Goal: Transaction & Acquisition: Book appointment/travel/reservation

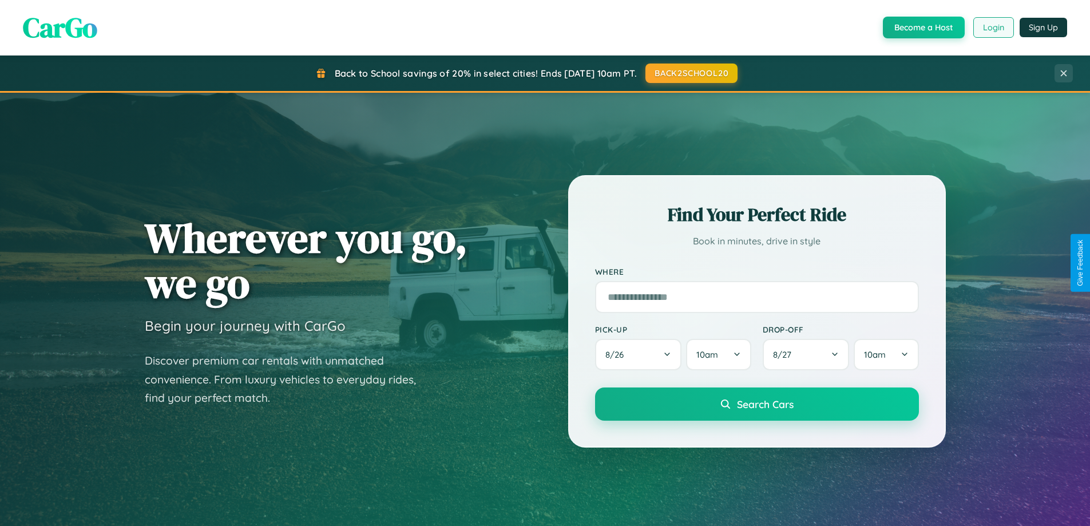
click at [993, 27] on button "Login" at bounding box center [994, 27] width 41 height 21
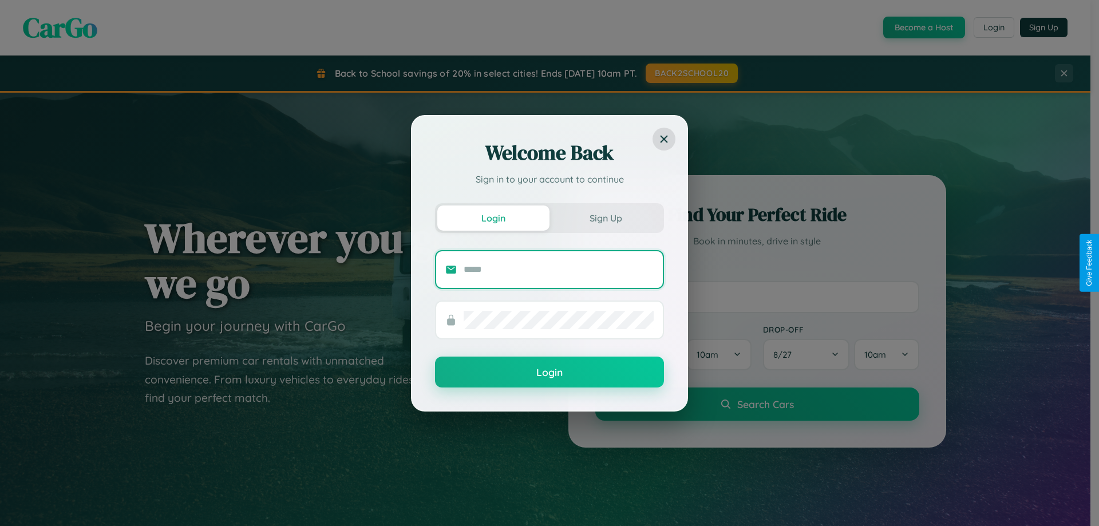
click at [559, 269] on input "text" at bounding box center [559, 269] width 190 height 18
type input "**********"
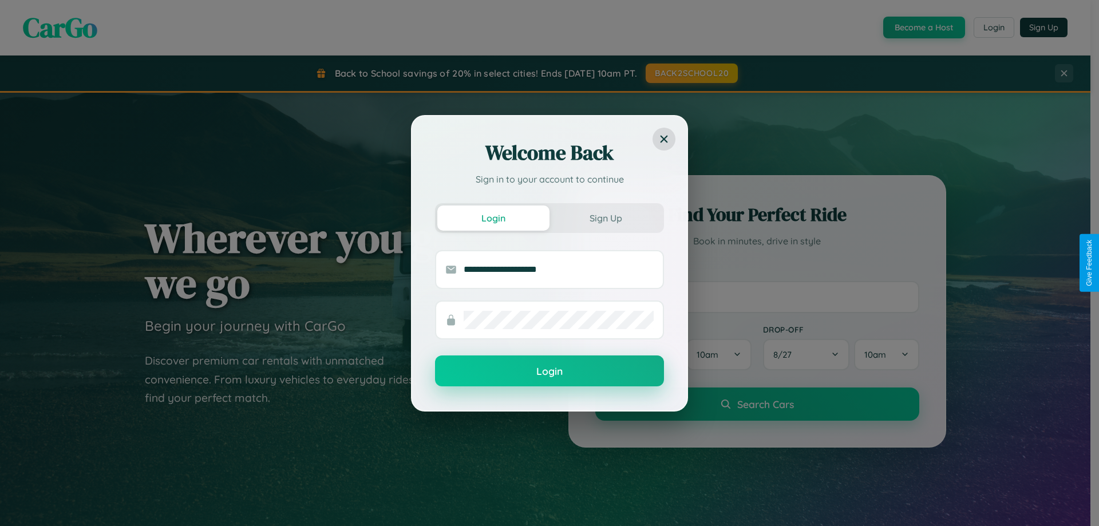
click at [550, 371] on button "Login" at bounding box center [549, 370] width 229 height 31
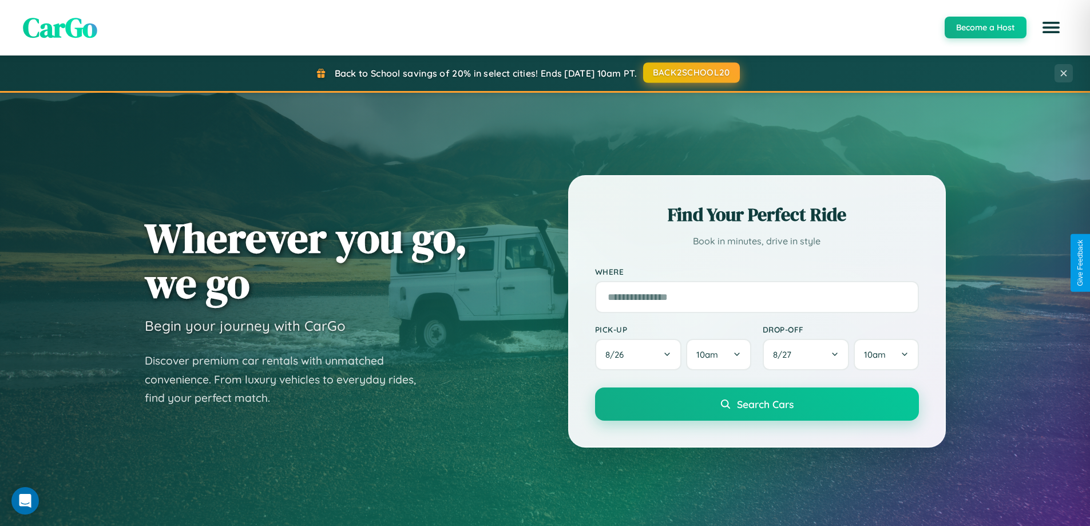
click at [691, 73] on button "BACK2SCHOOL20" at bounding box center [691, 72] width 97 height 21
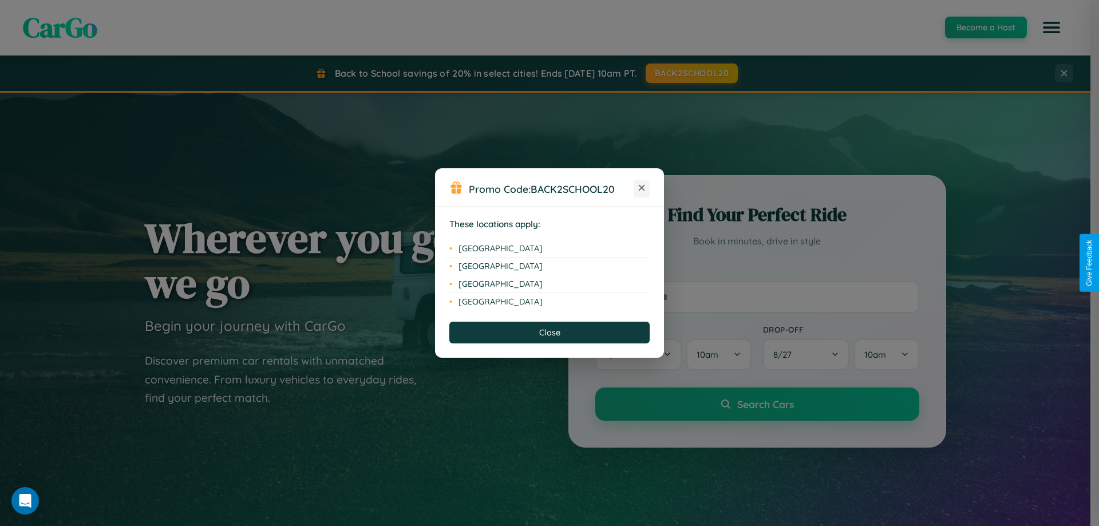
click at [642, 188] on icon at bounding box center [642, 188] width 6 height 6
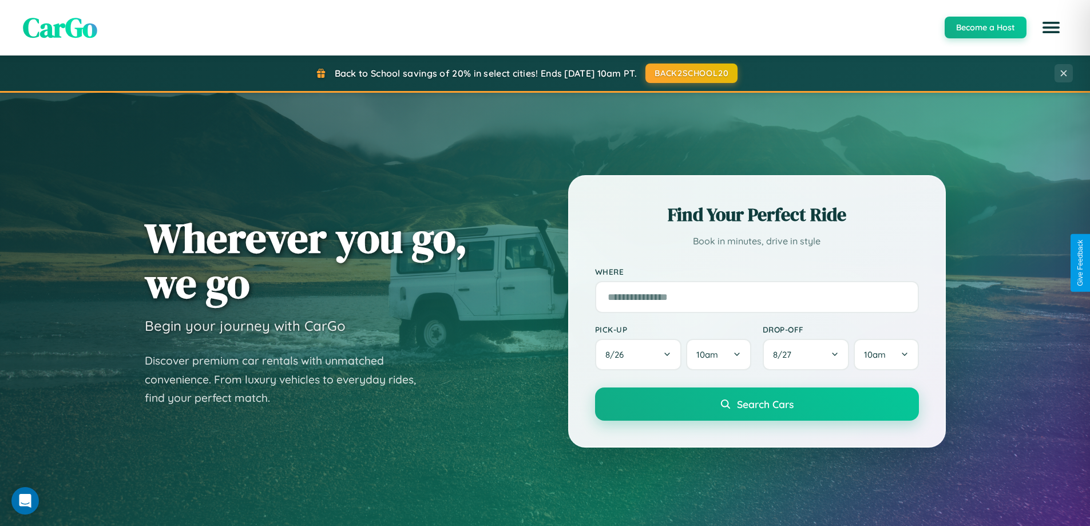
scroll to position [493, 0]
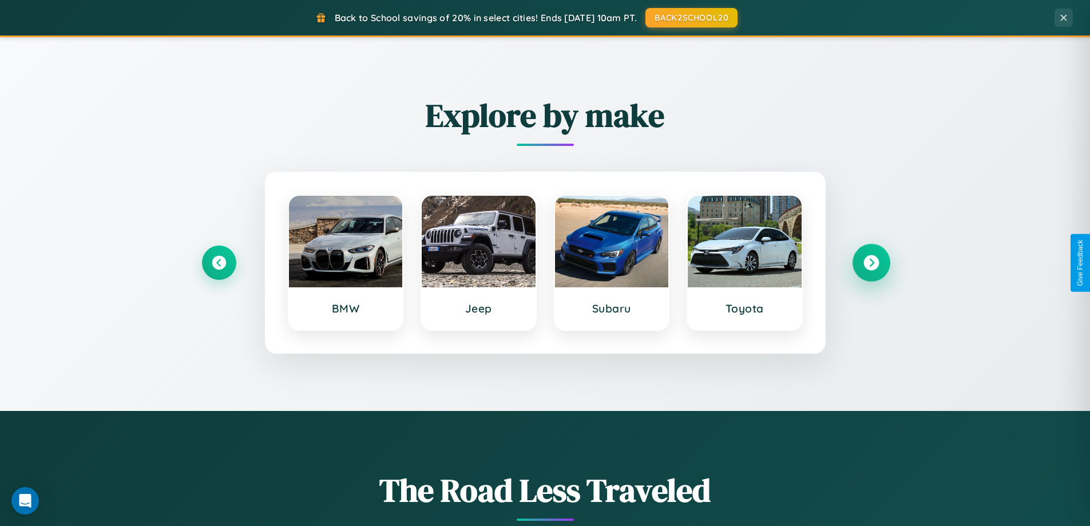
click at [871, 263] on icon at bounding box center [871, 262] width 15 height 15
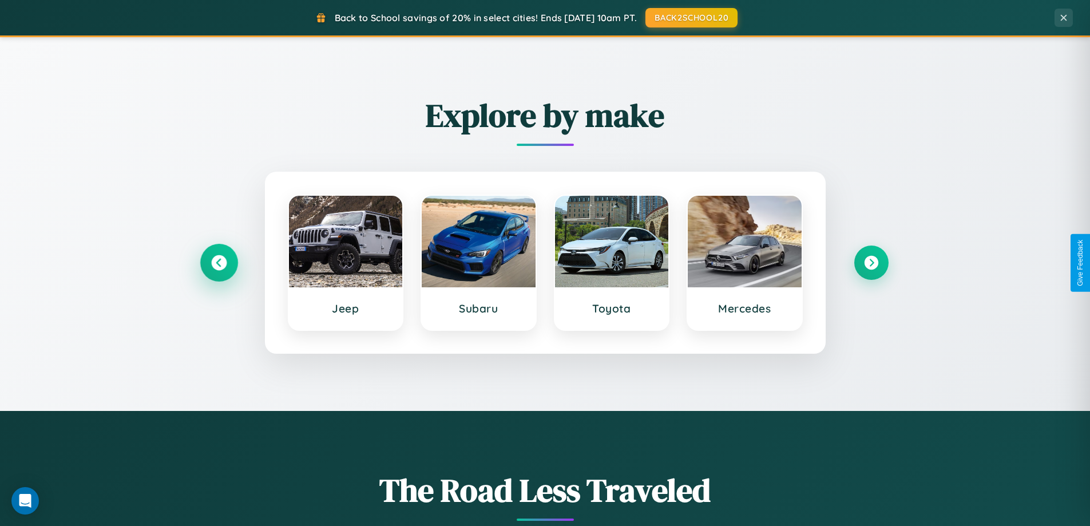
click at [219, 263] on icon at bounding box center [218, 262] width 15 height 15
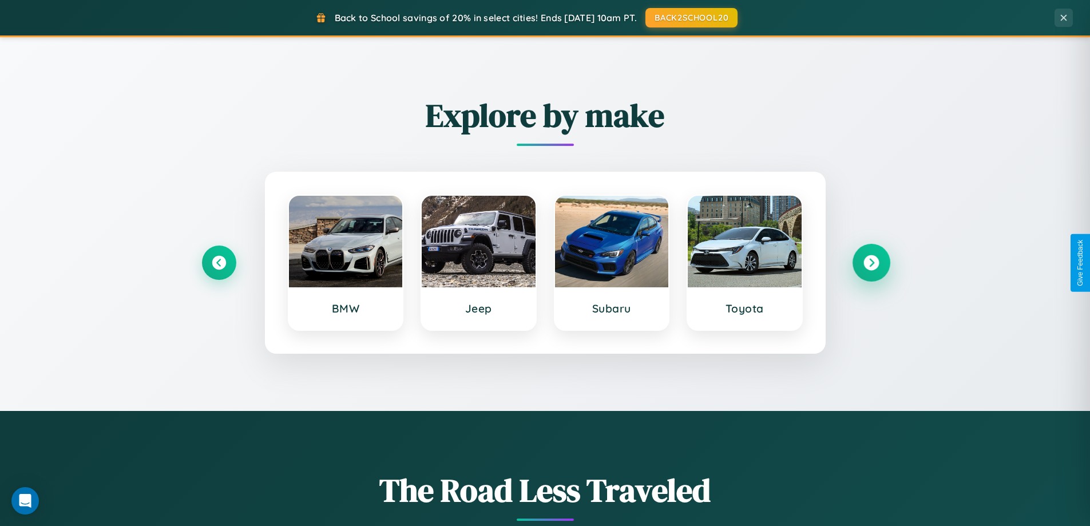
click at [871, 263] on icon at bounding box center [871, 262] width 15 height 15
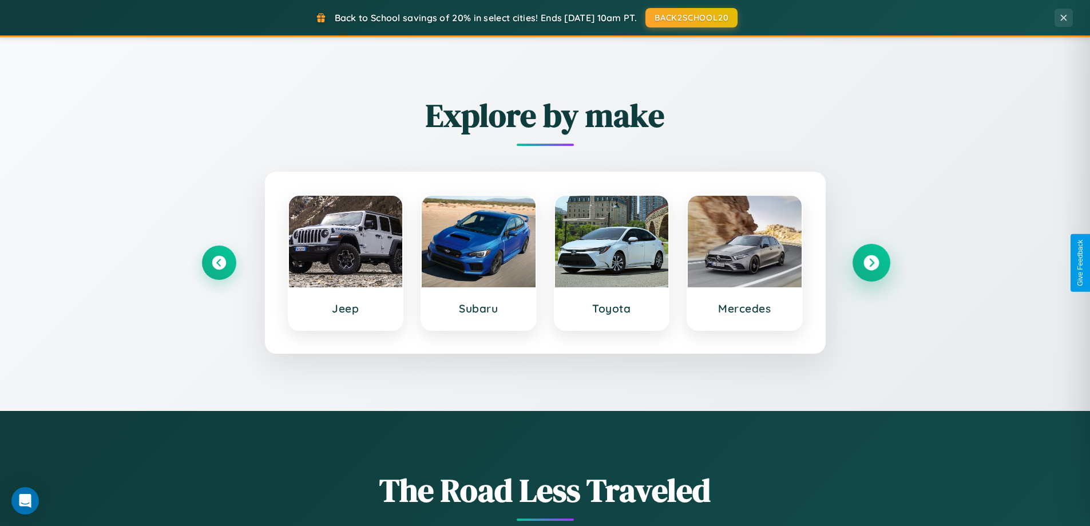
click at [871, 263] on icon at bounding box center [871, 262] width 15 height 15
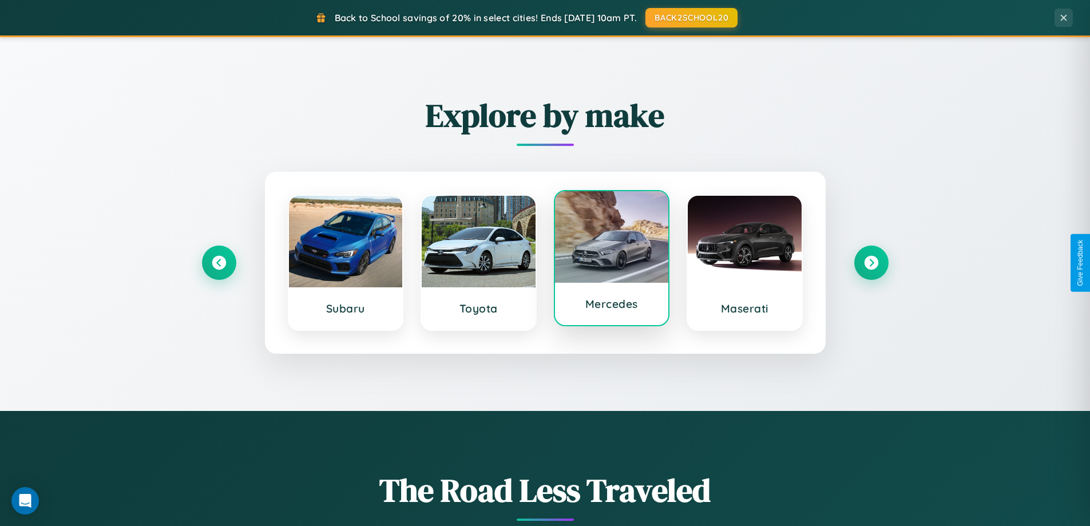
click at [611, 258] on div at bounding box center [612, 237] width 114 height 92
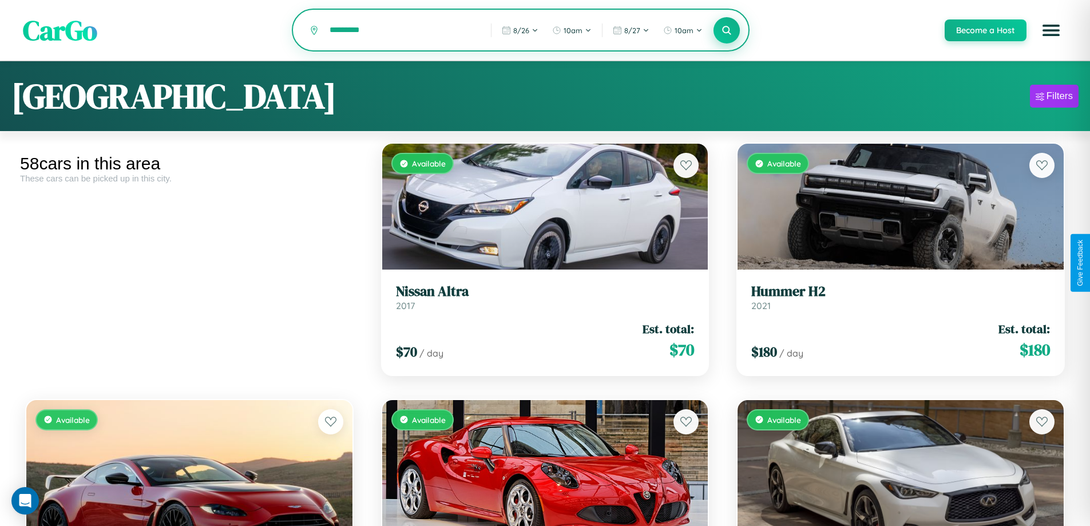
type input "*********"
click at [726, 31] on icon at bounding box center [727, 30] width 11 height 11
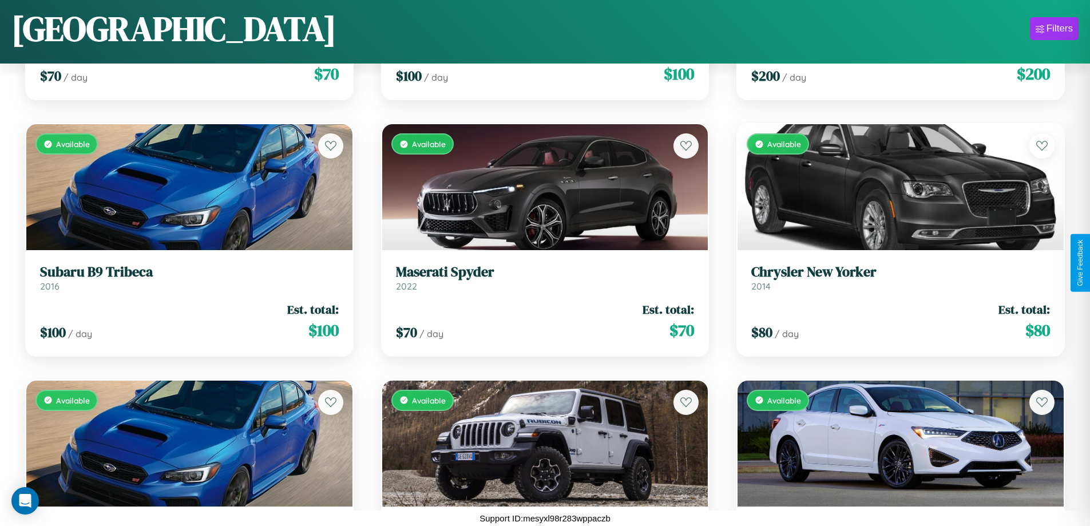
scroll to position [3237, 0]
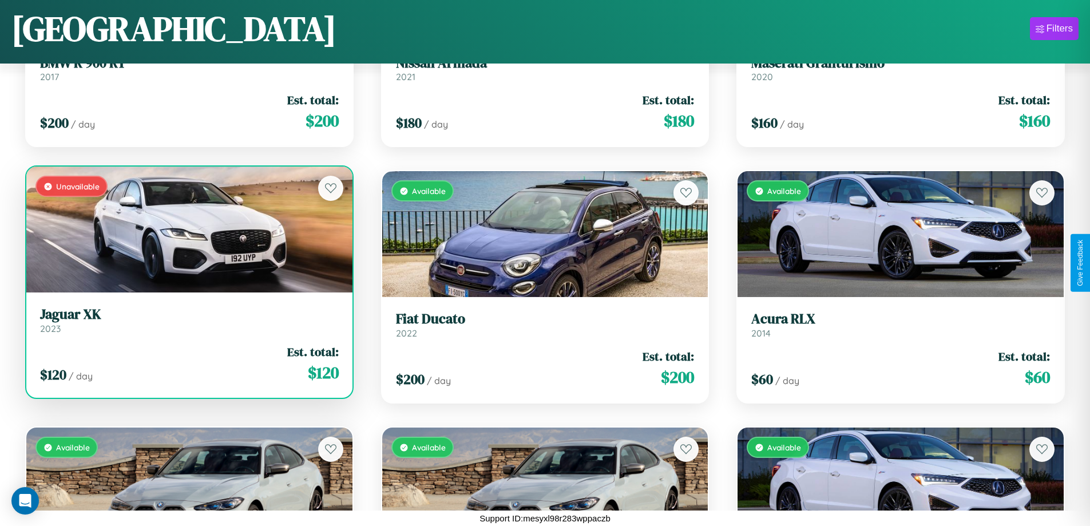
click at [188, 325] on link "Jaguar XK 2023" at bounding box center [189, 320] width 299 height 28
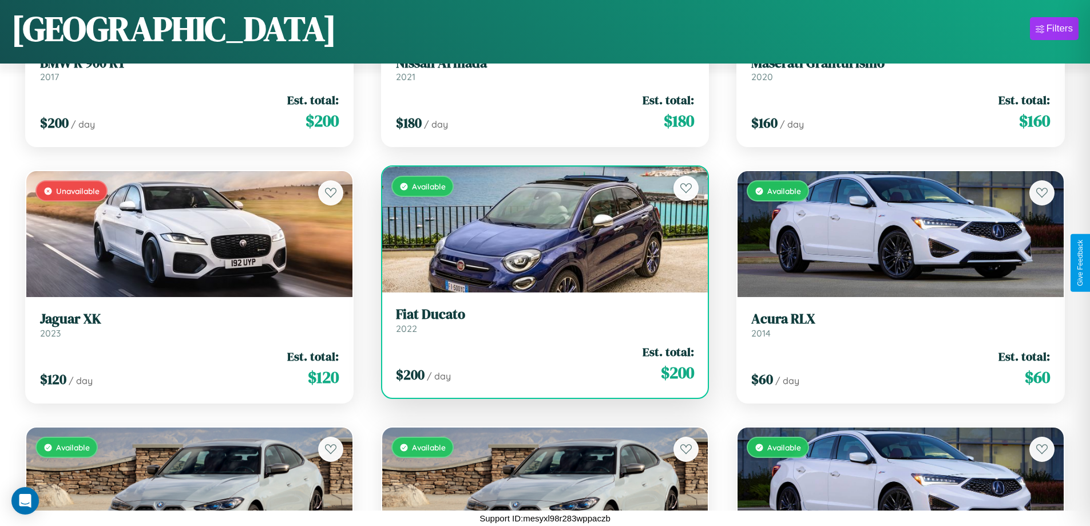
scroll to position [930, 0]
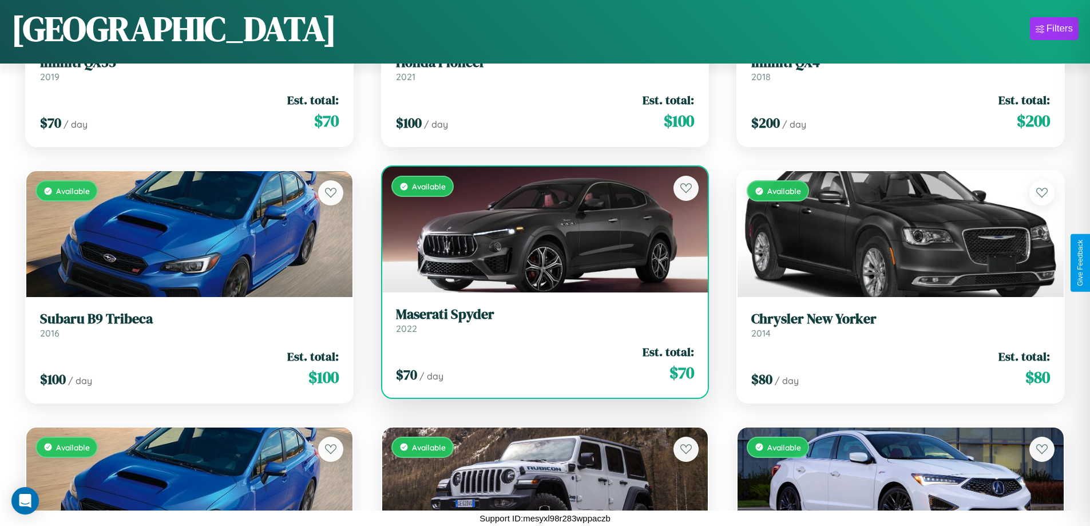
click at [540, 320] on h3 "Maserati Spyder" at bounding box center [545, 314] width 299 height 17
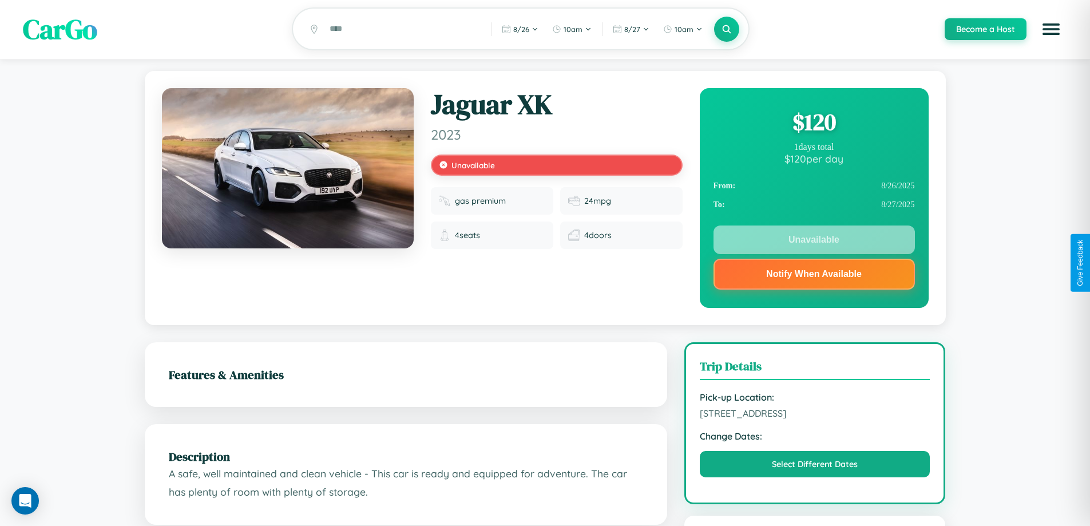
scroll to position [153, 0]
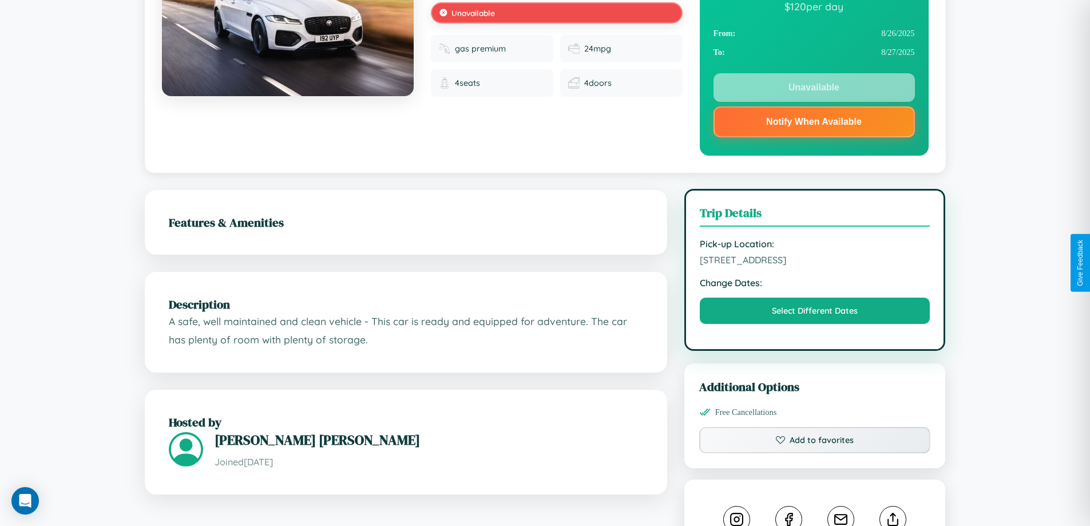
click at [815, 262] on span "[STREET_ADDRESS]" at bounding box center [815, 259] width 231 height 11
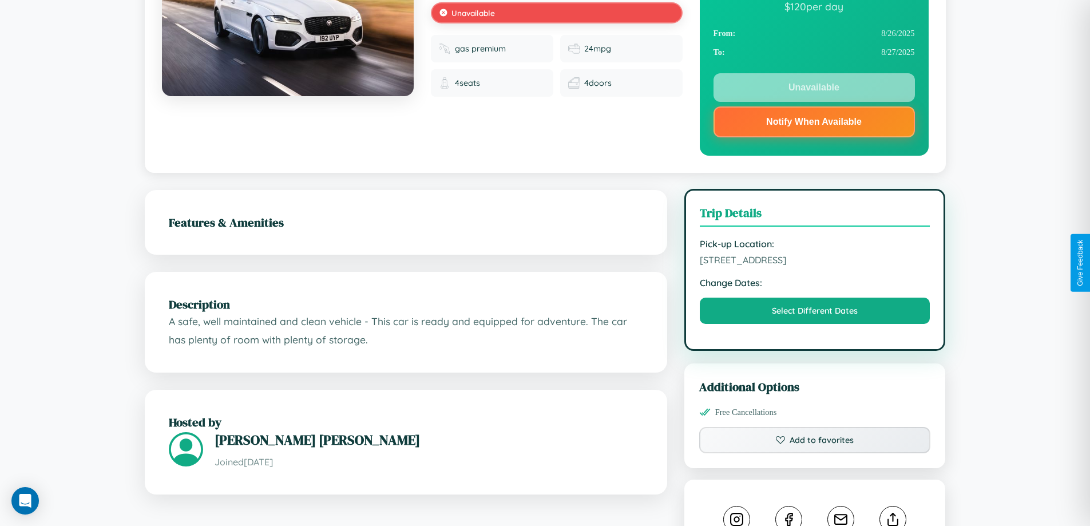
click at [815, 262] on span "[STREET_ADDRESS]" at bounding box center [815, 259] width 231 height 11
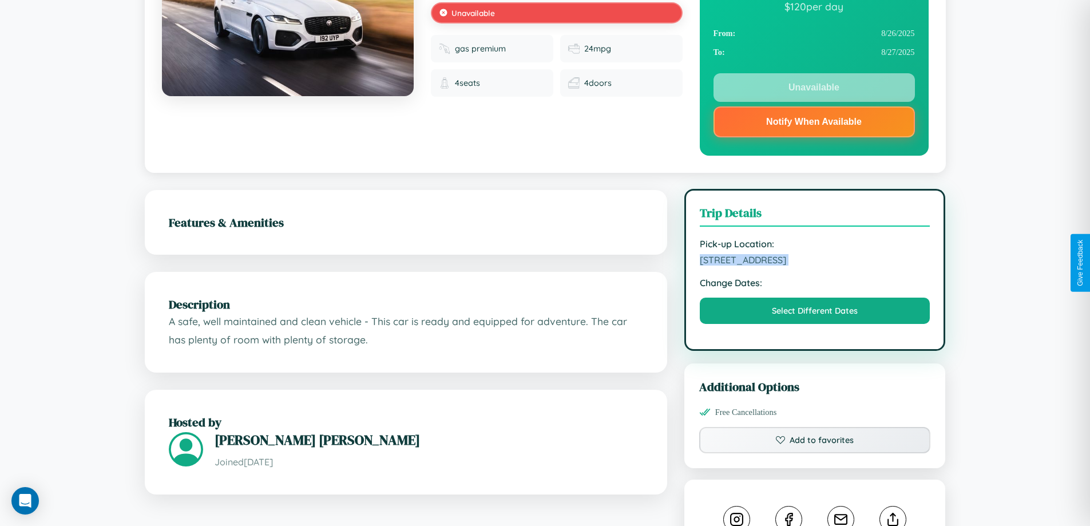
click at [815, 262] on span "[STREET_ADDRESS]" at bounding box center [815, 259] width 231 height 11
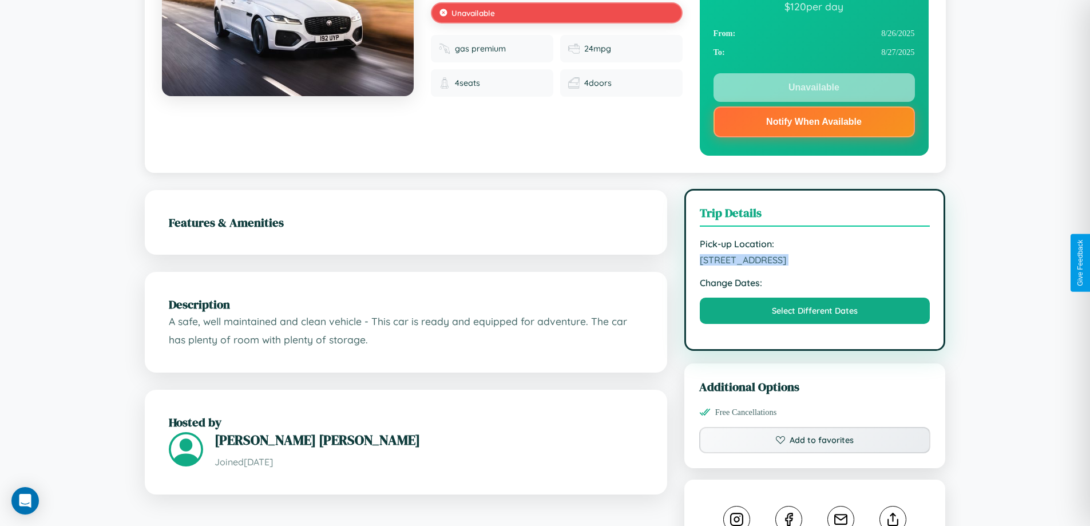
click at [815, 262] on span "[STREET_ADDRESS]" at bounding box center [815, 259] width 231 height 11
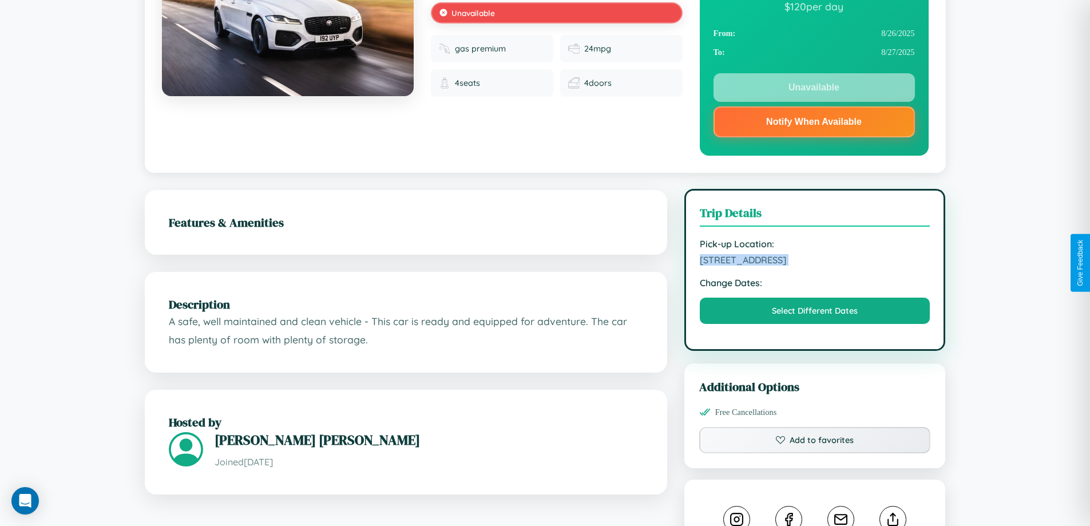
click at [815, 262] on span "[STREET_ADDRESS]" at bounding box center [815, 259] width 231 height 11
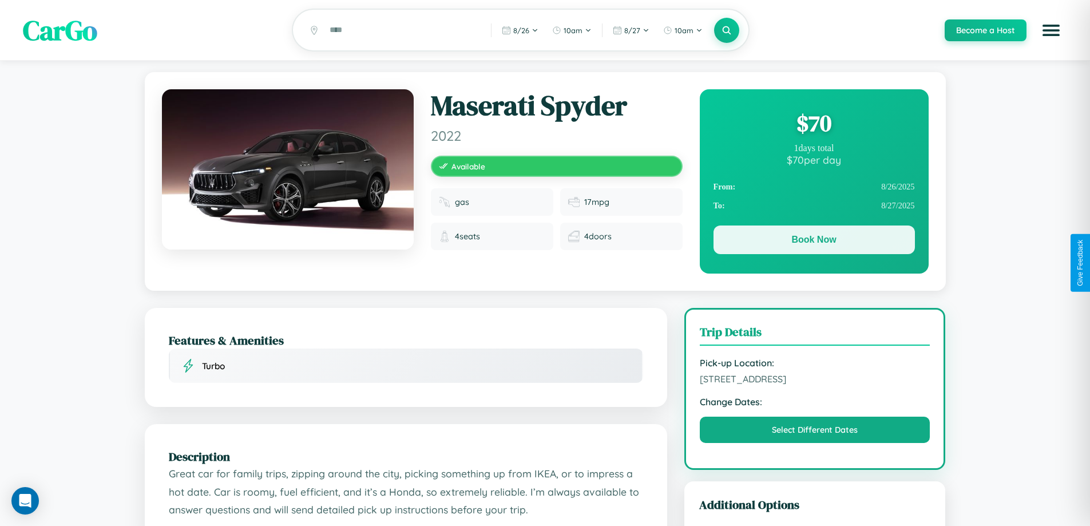
click at [814, 242] on button "Book Now" at bounding box center [814, 240] width 201 height 29
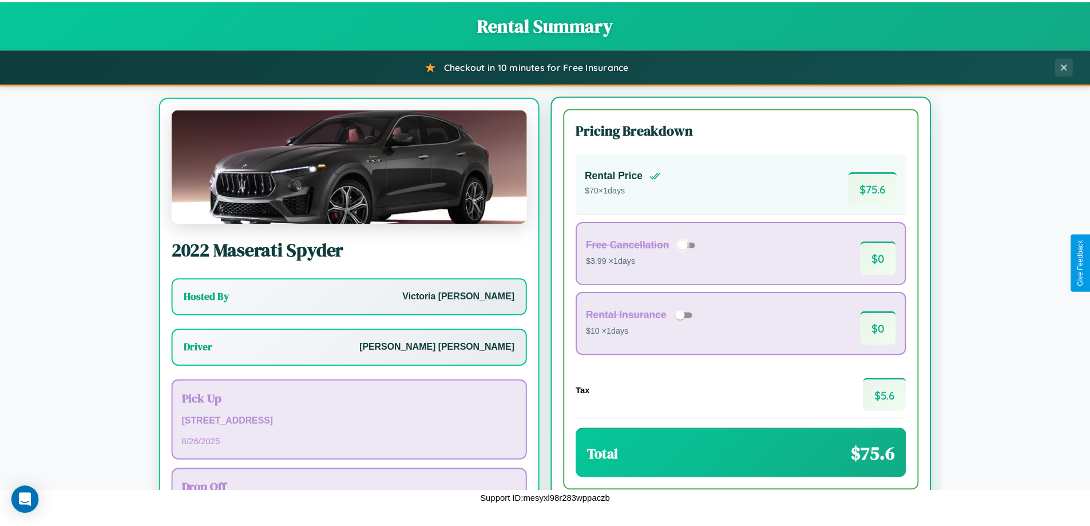
scroll to position [53, 0]
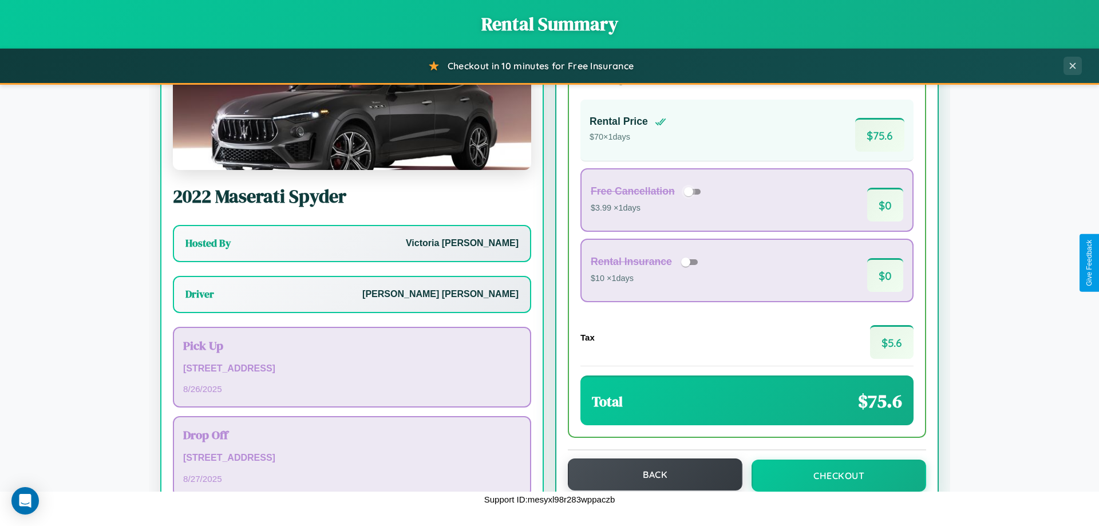
click at [650, 475] on button "Back" at bounding box center [655, 474] width 175 height 32
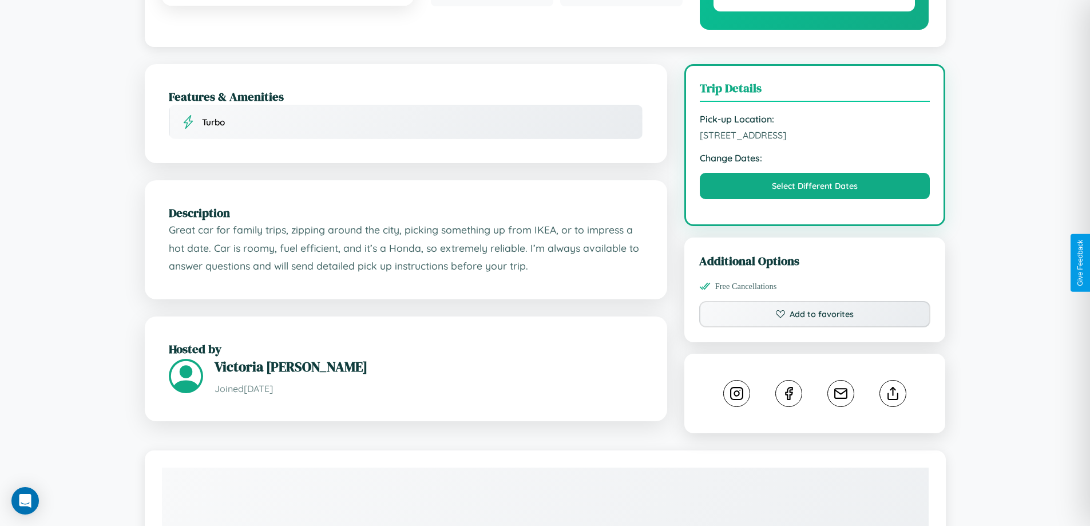
scroll to position [388, 0]
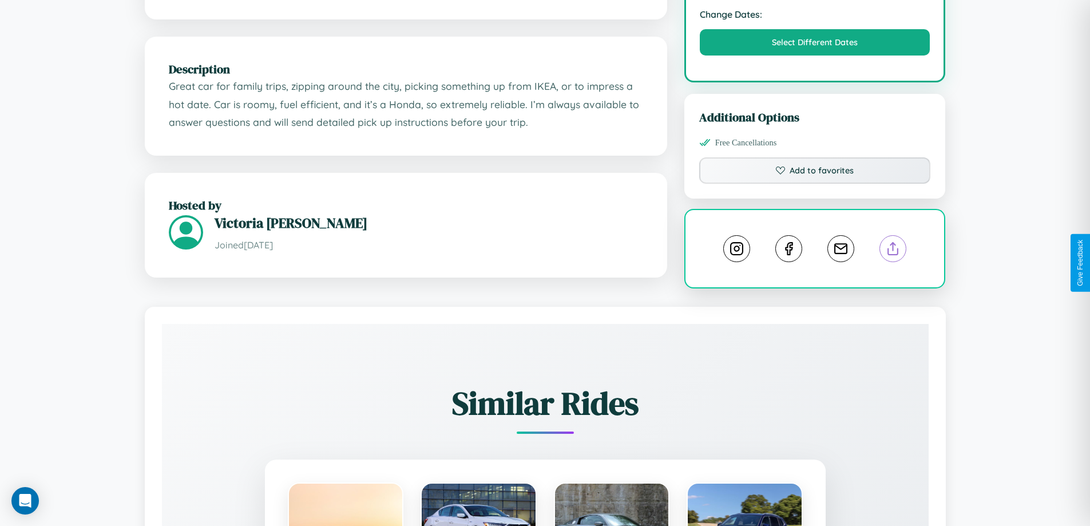
click at [894, 251] on line at bounding box center [894, 247] width 0 height 8
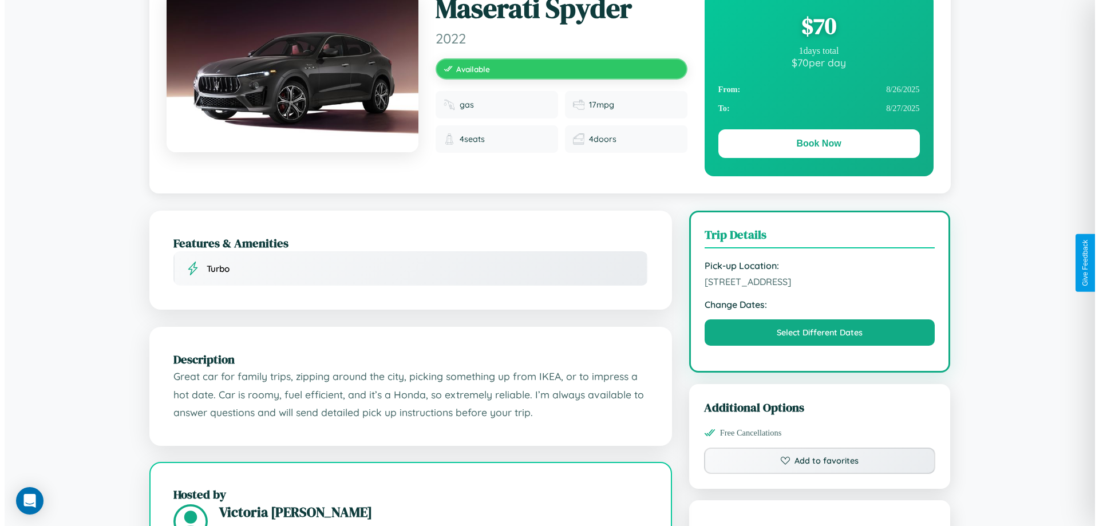
scroll to position [0, 0]
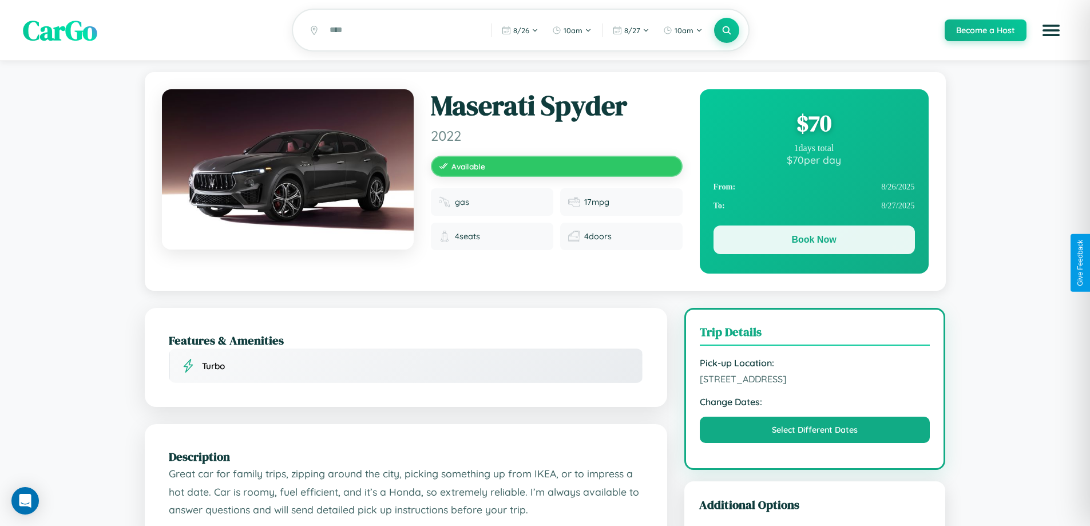
click at [814, 242] on button "Book Now" at bounding box center [814, 240] width 201 height 29
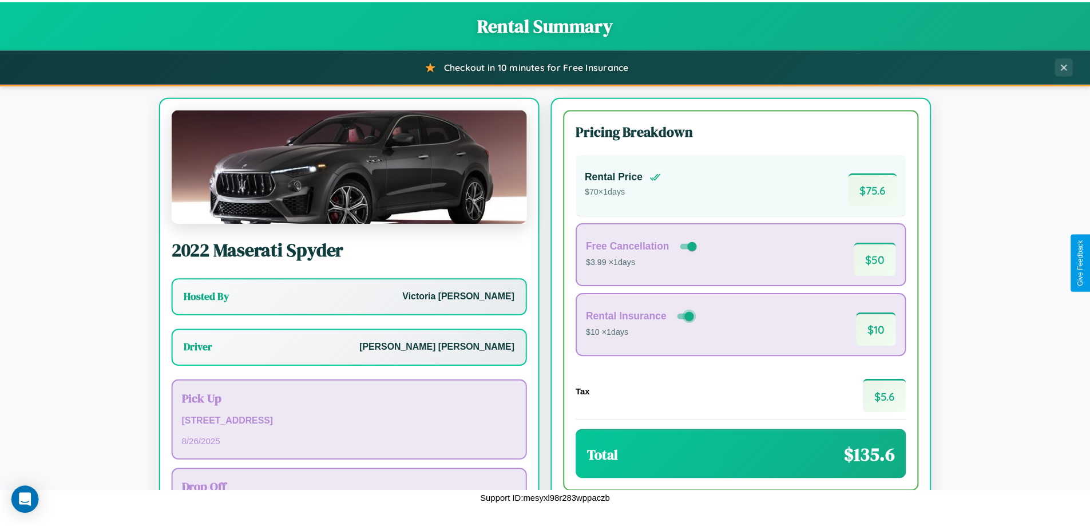
scroll to position [82, 0]
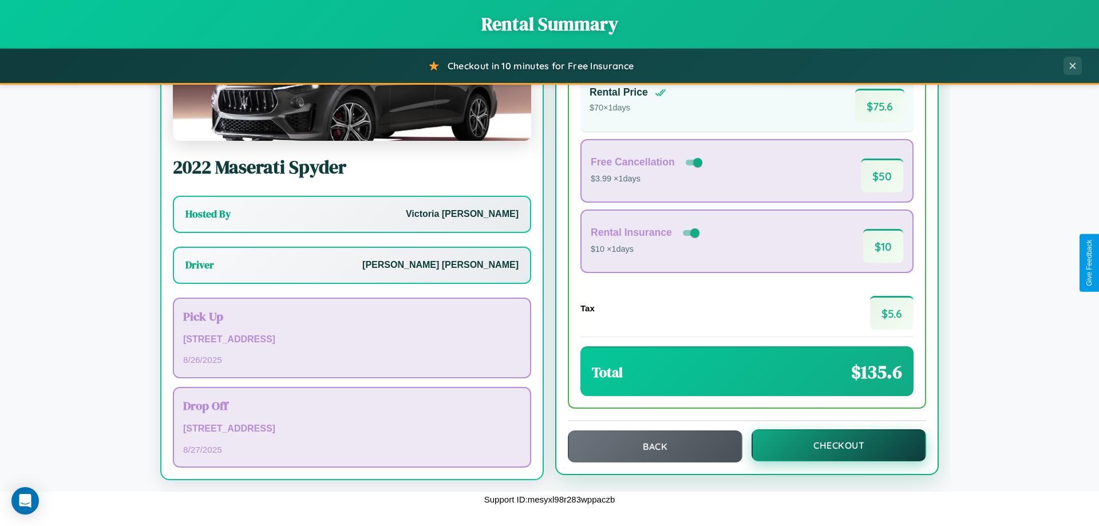
click at [831, 445] on button "Checkout" at bounding box center [839, 445] width 175 height 32
